Goal: Task Accomplishment & Management: Manage account settings

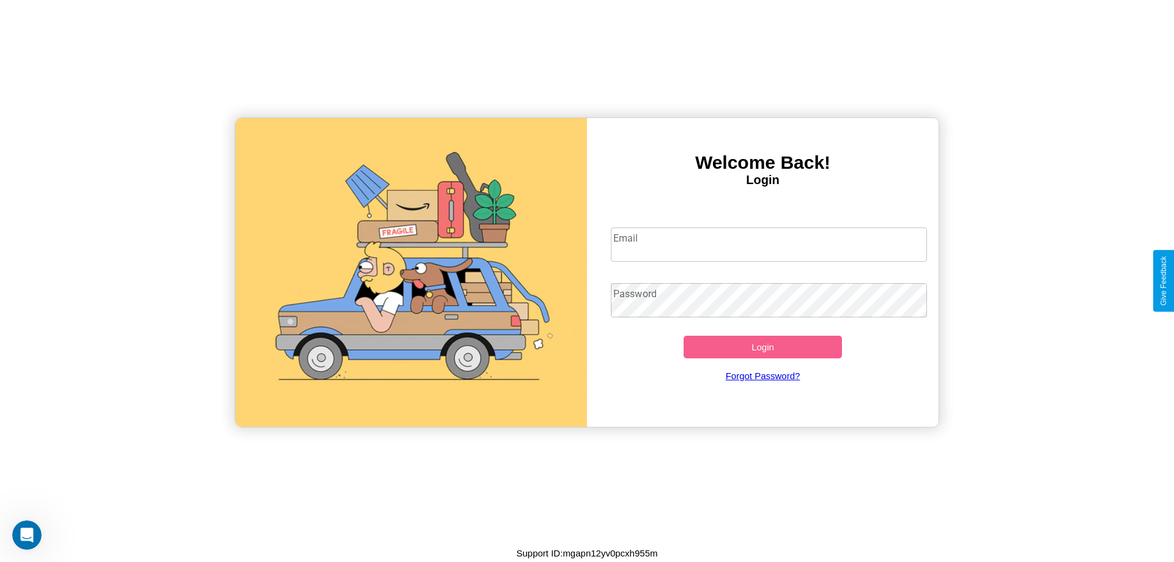
click at [768, 244] on input "Email" at bounding box center [769, 244] width 317 height 34
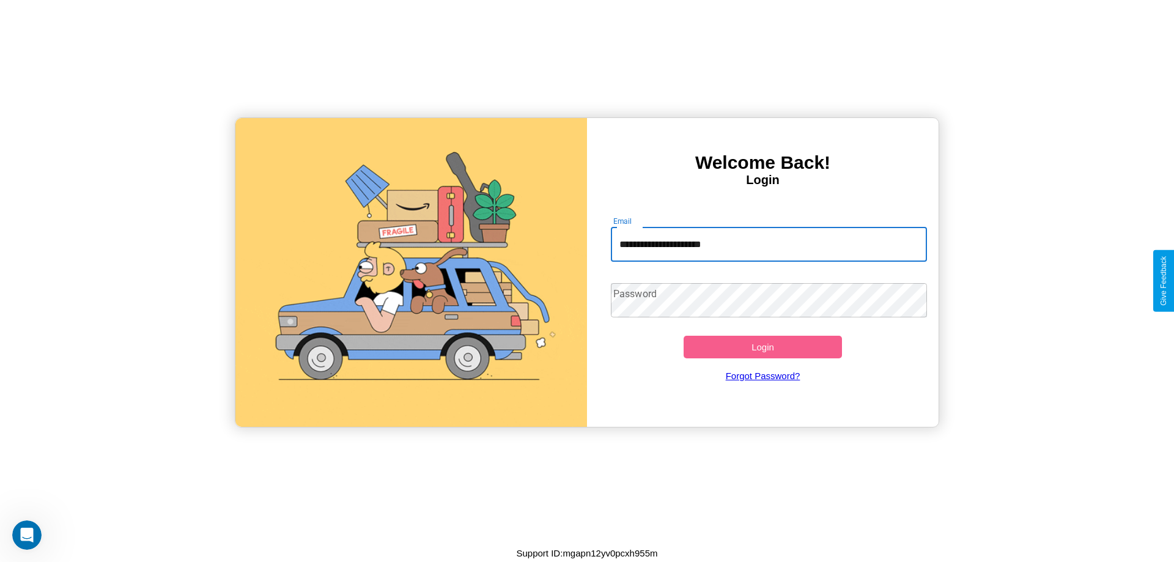
type input "**********"
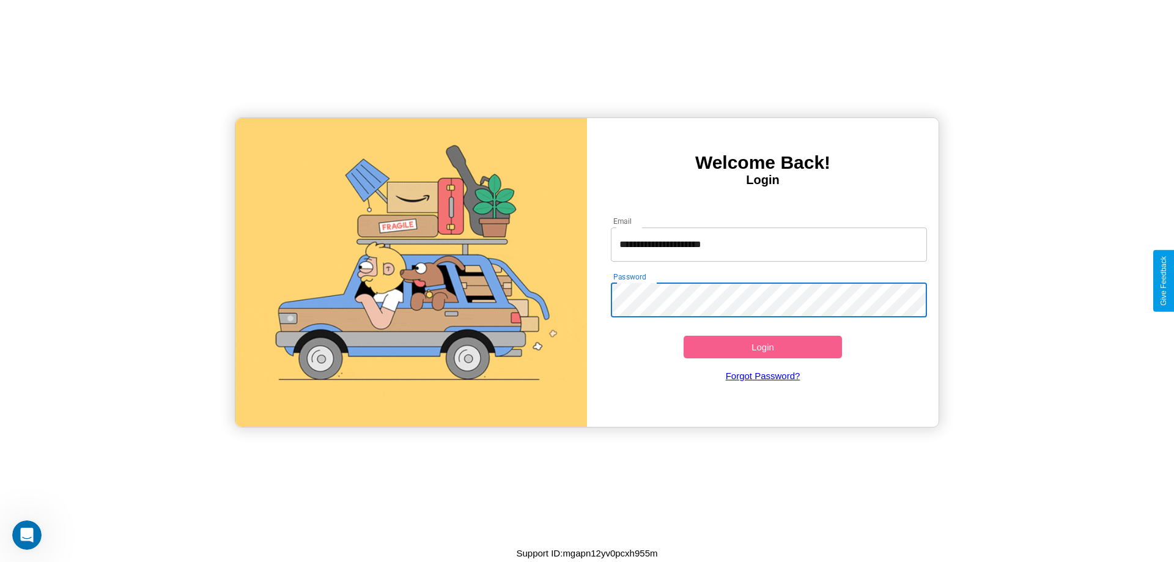
click at [762, 347] on button "Login" at bounding box center [762, 347] width 158 height 23
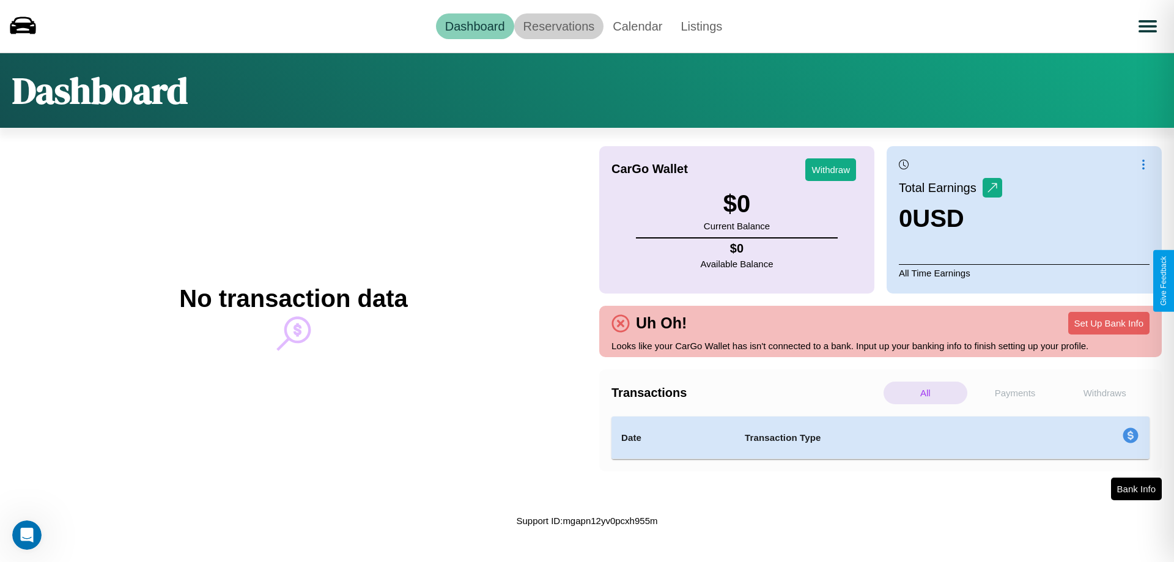
click at [558, 26] on link "Reservations" at bounding box center [559, 26] width 90 height 26
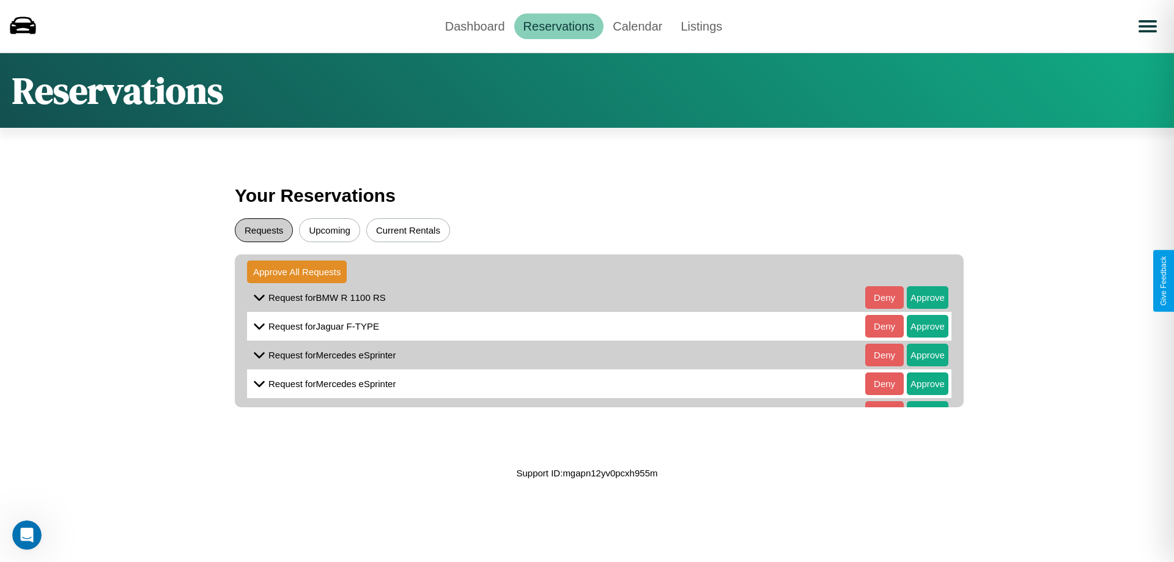
click at [263, 230] on button "Requests" at bounding box center [264, 230] width 58 height 24
click at [918, 297] on button "Approve" at bounding box center [927, 297] width 42 height 23
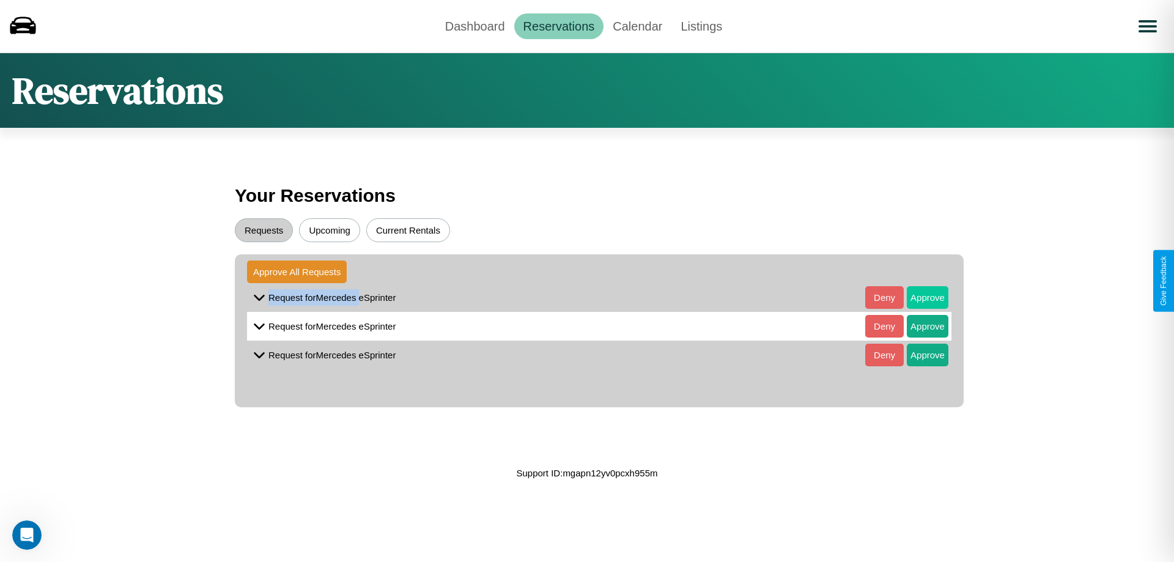
click at [918, 297] on button "Approve" at bounding box center [927, 297] width 42 height 23
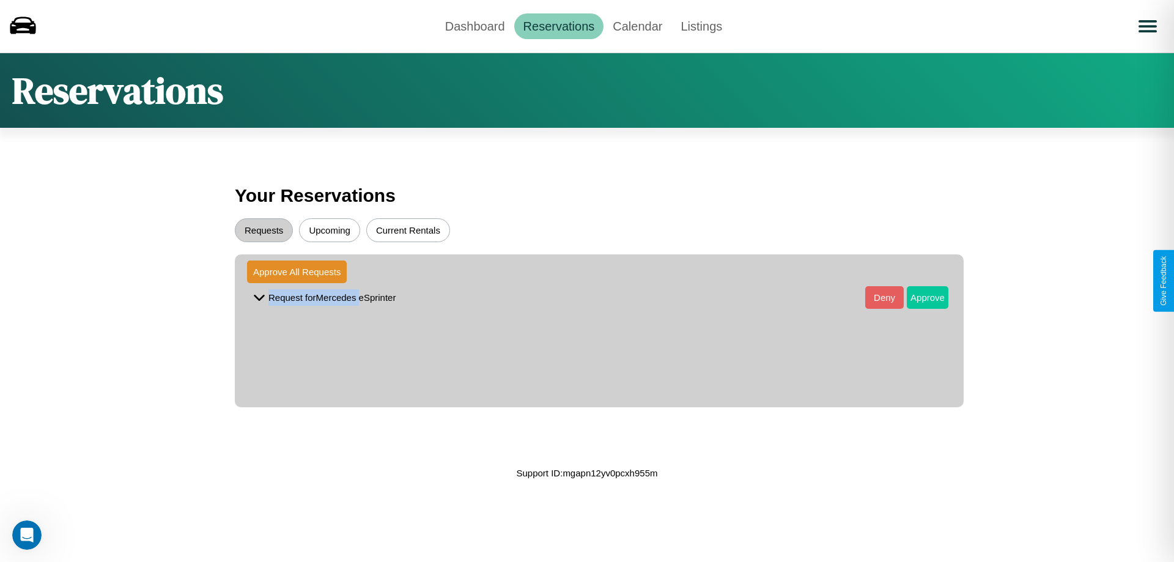
click at [918, 297] on button "Approve" at bounding box center [927, 297] width 42 height 23
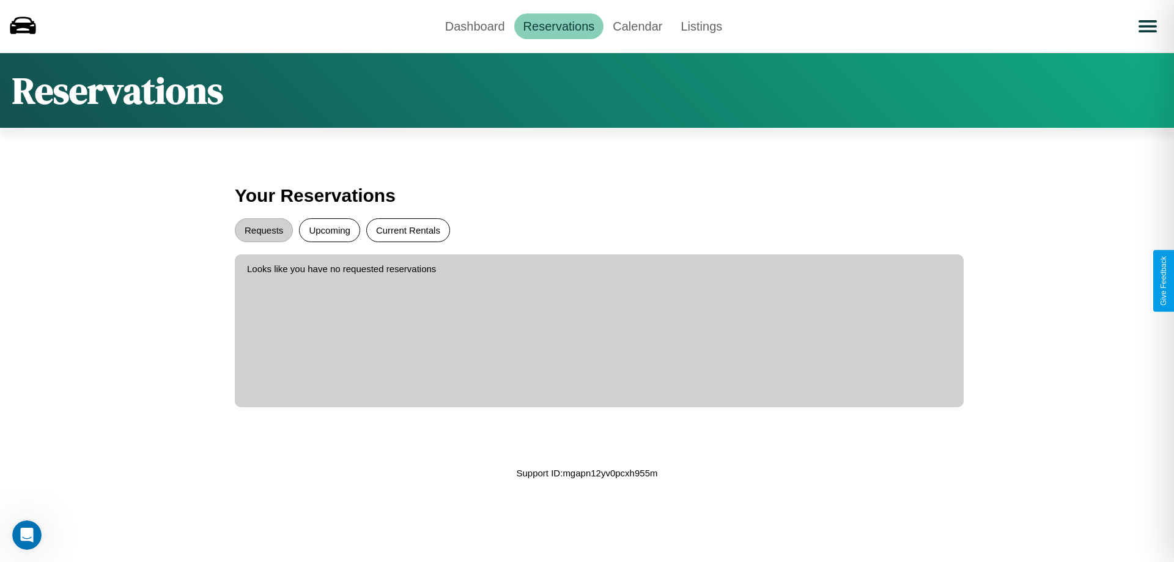
click at [408, 230] on button "Current Rentals" at bounding box center [408, 230] width 84 height 24
click at [474, 26] on link "Dashboard" at bounding box center [475, 26] width 78 height 26
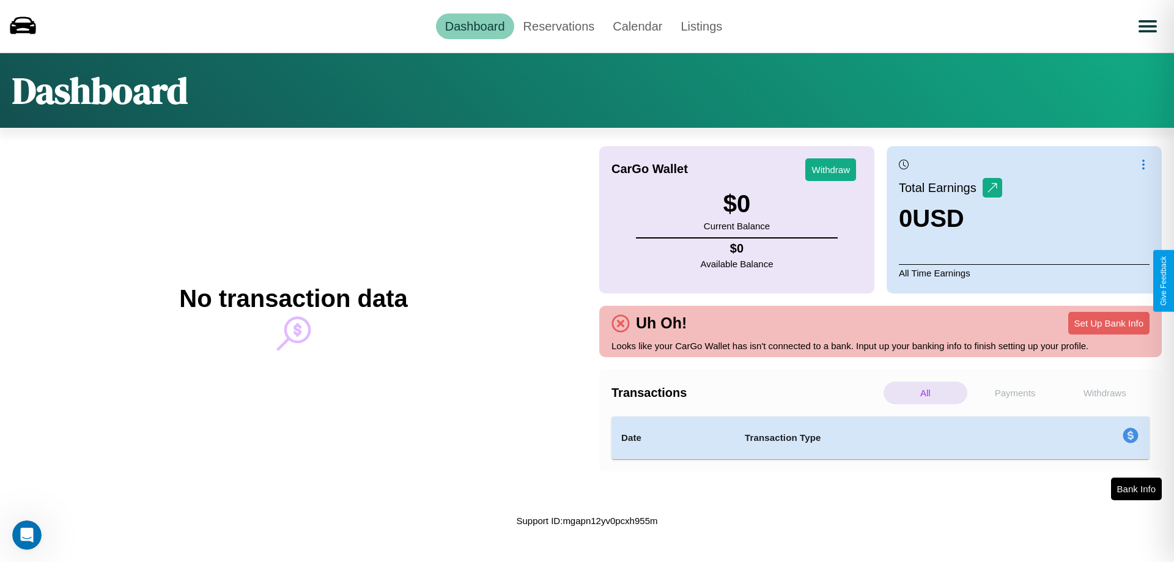
click at [1015, 392] on p "Payments" at bounding box center [1015, 392] width 84 height 23
click at [925, 392] on p "All" at bounding box center [925, 392] width 84 height 23
click at [1015, 392] on p "Payments" at bounding box center [1015, 392] width 84 height 23
click at [637, 26] on link "Calendar" at bounding box center [637, 26] width 68 height 26
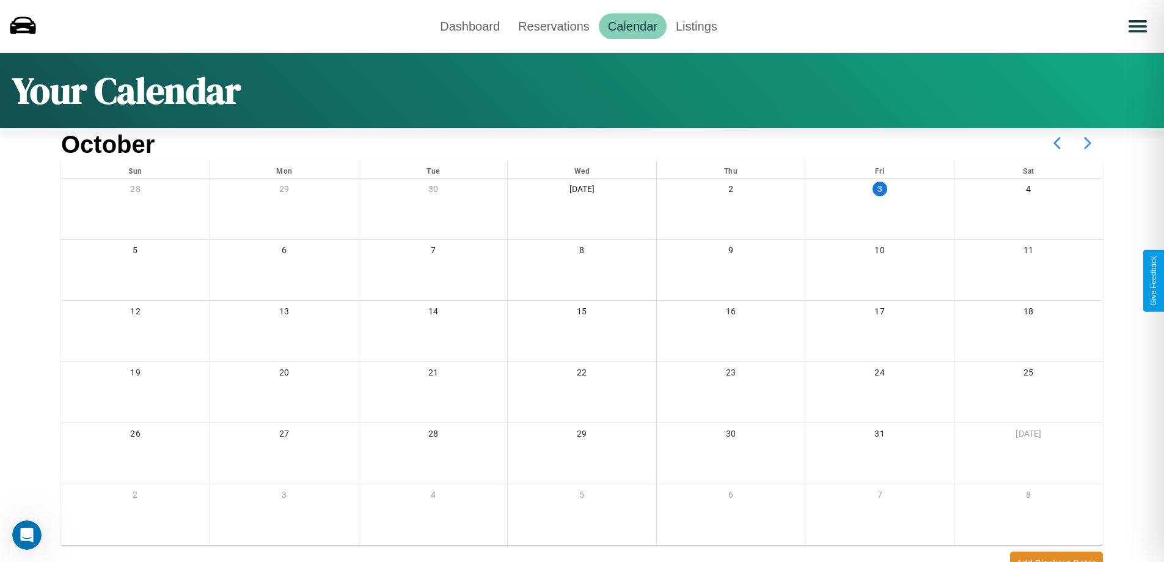
click at [1088, 143] on icon at bounding box center [1088, 143] width 31 height 31
